Goal: Book appointment/travel/reservation

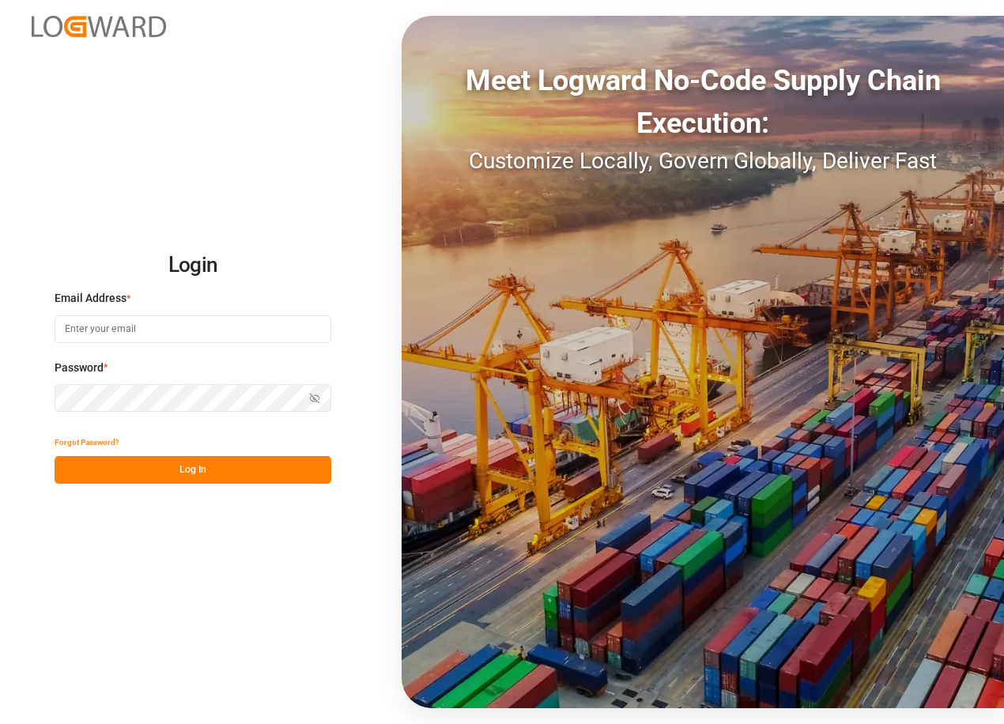
click at [179, 336] on input at bounding box center [193, 329] width 277 height 28
click at [145, 326] on input at bounding box center [193, 329] width 277 height 28
type input "[PERSON_NAME][EMAIL_ADDRESS][PERSON_NAME][DOMAIN_NAME]"
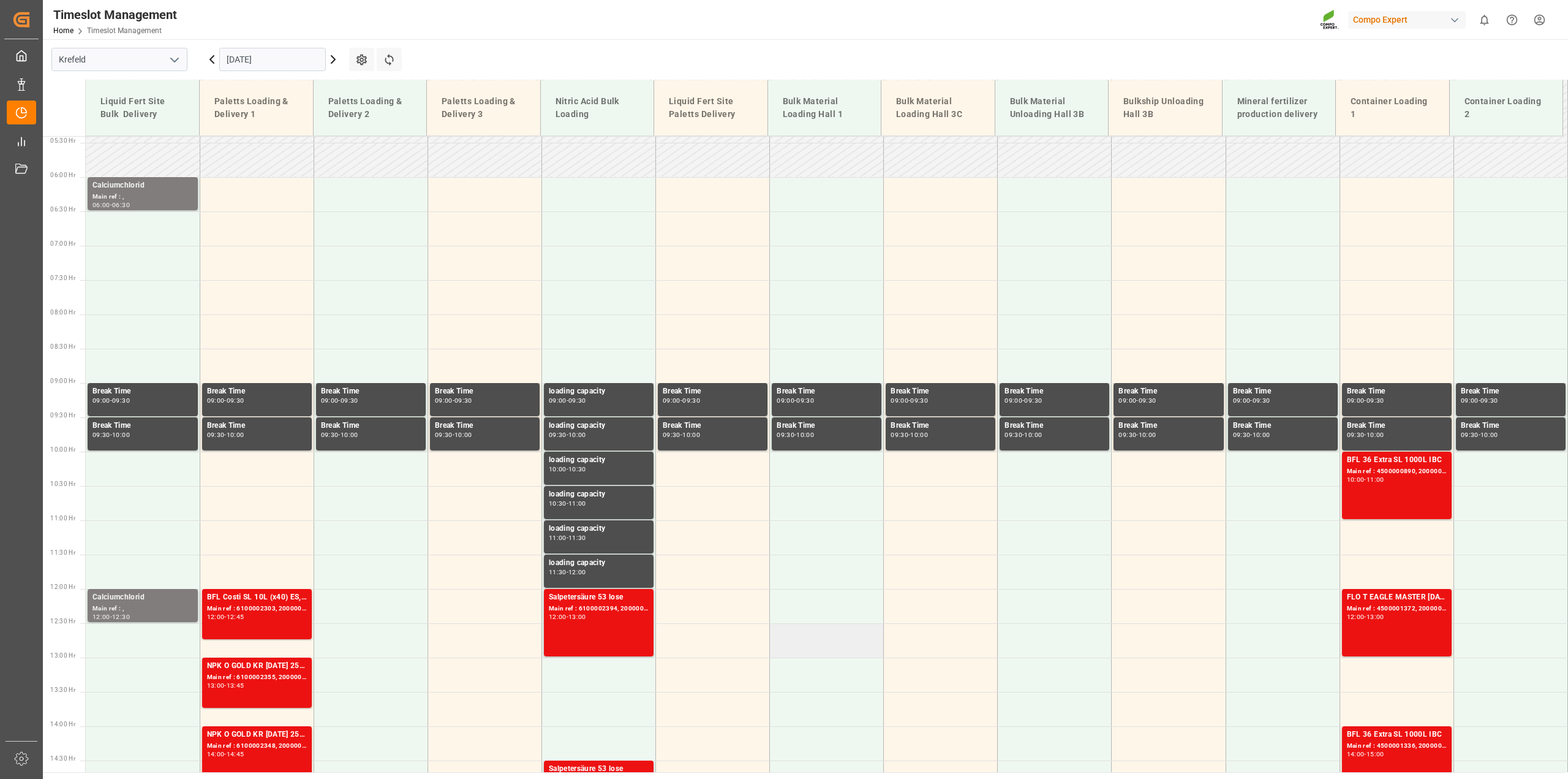
scroll to position [447, 0]
